Goal: Navigation & Orientation: Find specific page/section

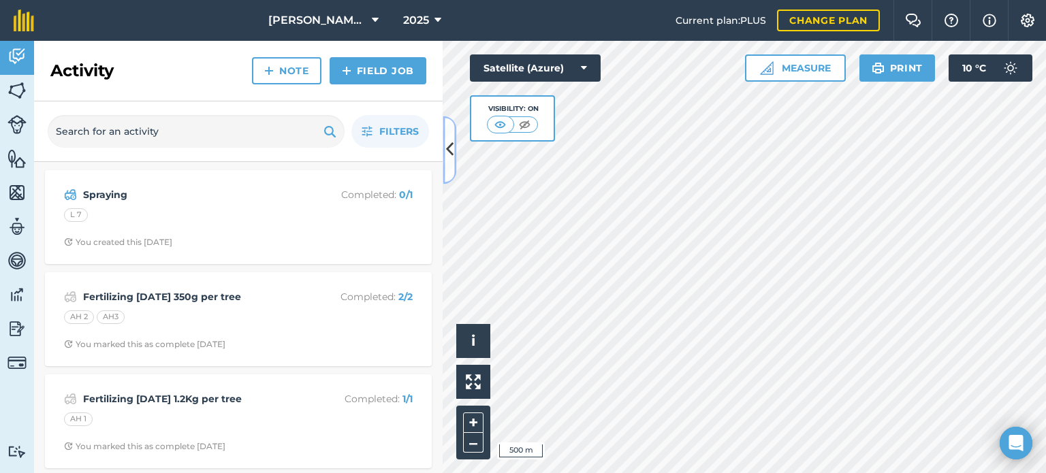
click at [444, 140] on button at bounding box center [450, 150] width 14 height 68
